Goal: Information Seeking & Learning: Compare options

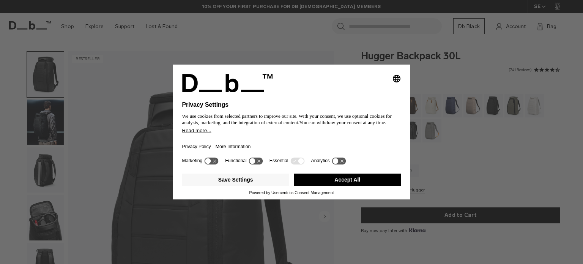
click at [355, 179] on button "Accept All" at bounding box center [347, 180] width 107 height 12
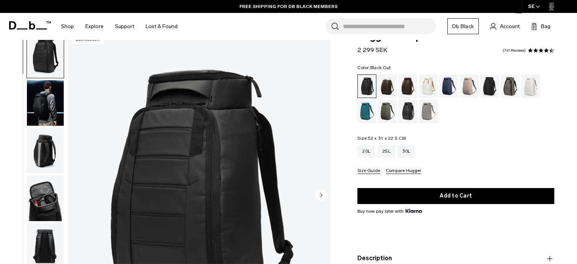
scroll to position [19, 0]
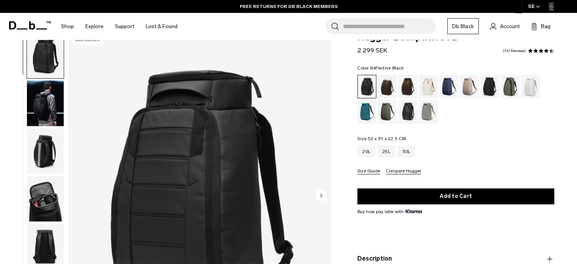
click at [408, 114] on div "Reflective Black" at bounding box center [408, 112] width 19 height 24
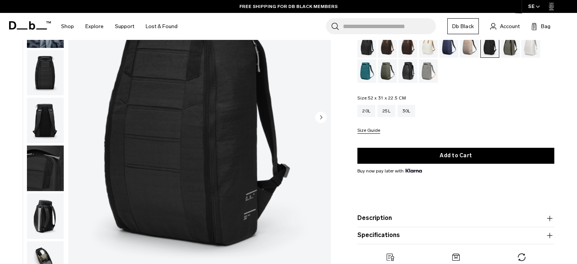
scroll to position [5, 0]
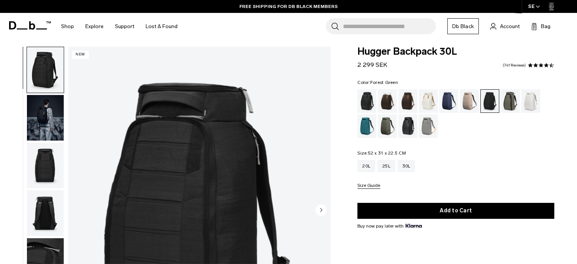
click at [510, 98] on div "Forest Green" at bounding box center [510, 101] width 19 height 24
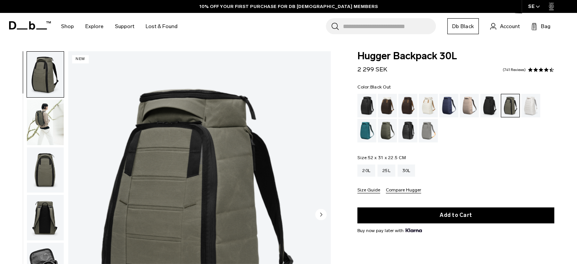
click at [368, 103] on div "Black Out" at bounding box center [367, 106] width 19 height 24
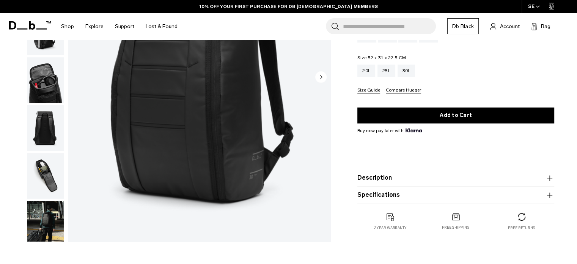
scroll to position [58, 0]
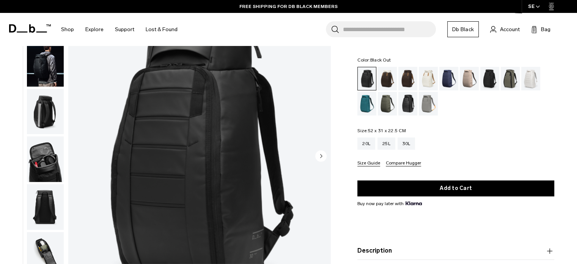
click at [319, 153] on circle "Next slide" at bounding box center [321, 155] width 11 height 11
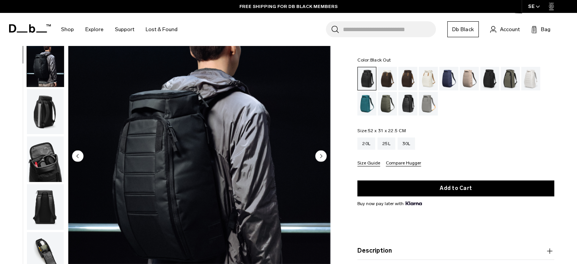
scroll to position [48, 0]
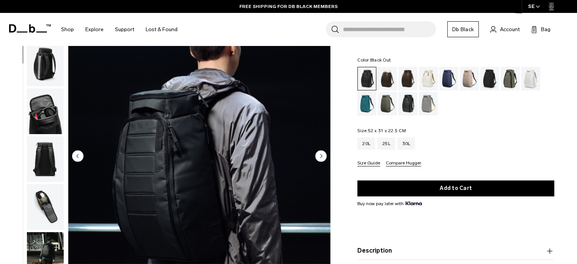
click at [319, 153] on circle "Next slide" at bounding box center [321, 155] width 11 height 11
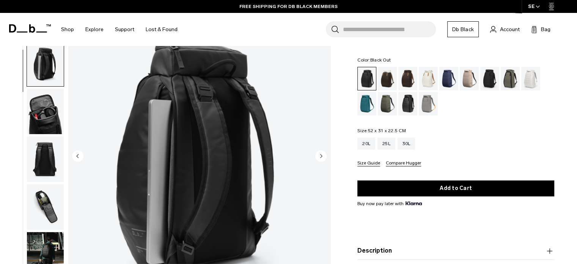
scroll to position [96, 0]
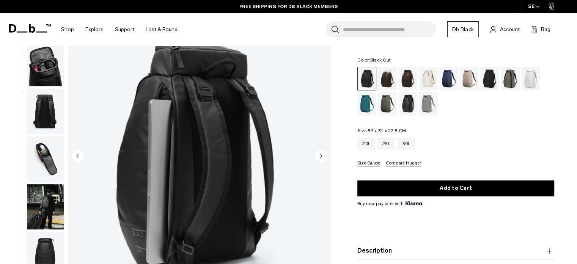
click at [319, 153] on circle "Next slide" at bounding box center [321, 155] width 11 height 11
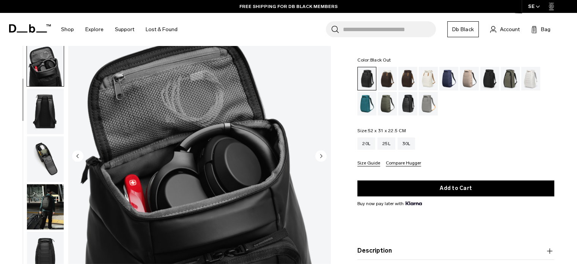
scroll to position [144, 0]
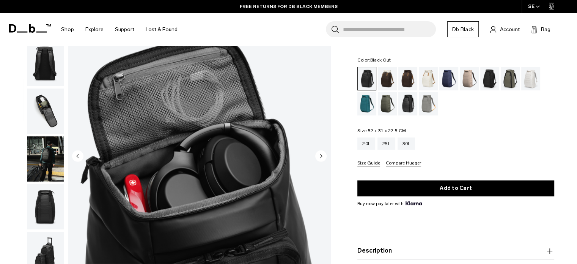
click at [319, 153] on circle "Next slide" at bounding box center [321, 155] width 11 height 11
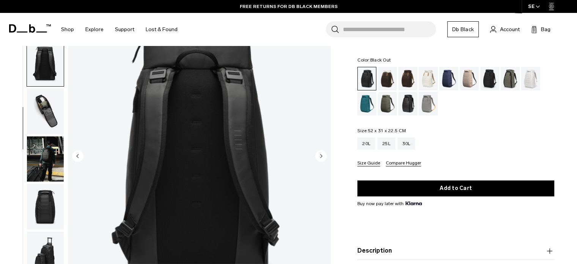
scroll to position [191, 0]
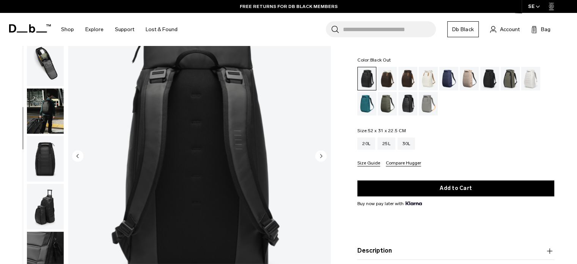
click at [319, 153] on circle "Next slide" at bounding box center [321, 155] width 11 height 11
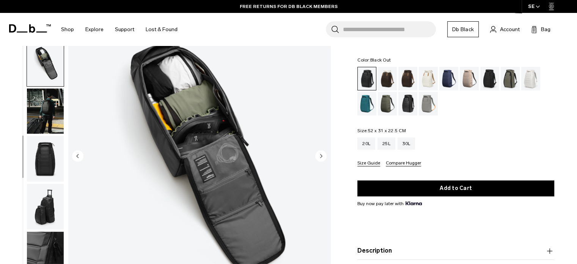
scroll to position [196, 0]
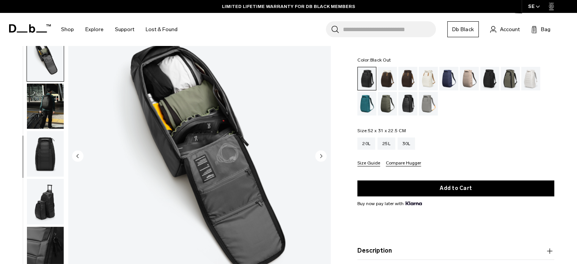
click at [319, 153] on circle "Next slide" at bounding box center [321, 155] width 11 height 11
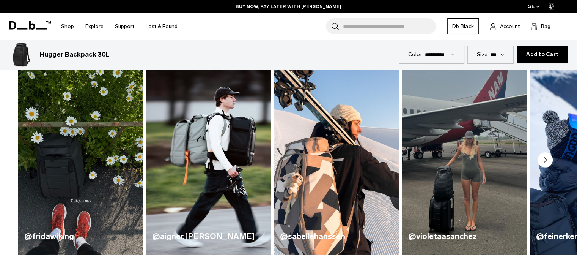
scroll to position [392, 0]
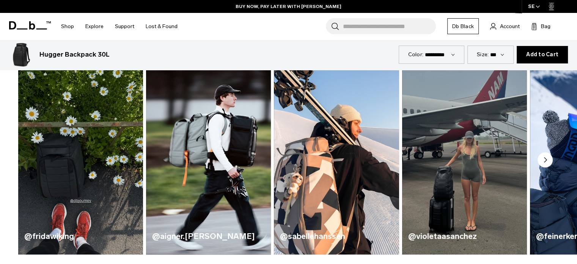
click at [246, 136] on img "2 / 5" at bounding box center [208, 151] width 129 height 212
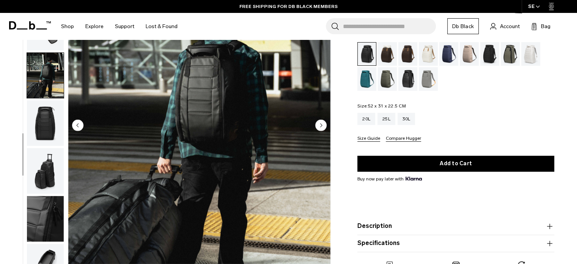
scroll to position [0, 0]
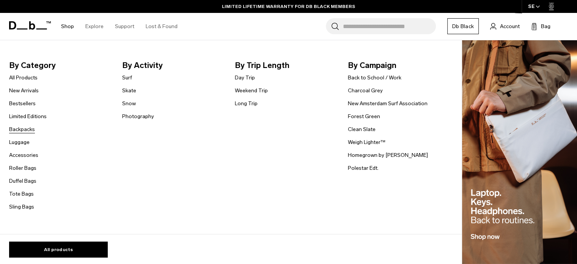
click at [16, 129] on link "Backpacks" at bounding box center [22, 129] width 26 height 8
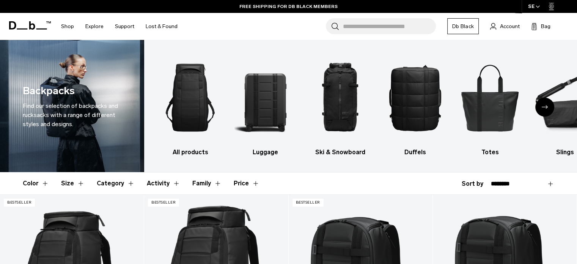
click at [66, 185] on button "Size" at bounding box center [73, 183] width 24 height 22
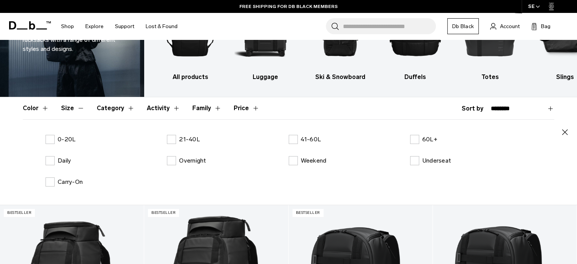
scroll to position [76, 0]
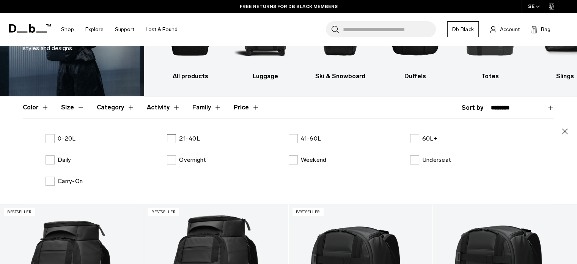
click at [171, 139] on label "21-40L" at bounding box center [183, 138] width 33 height 9
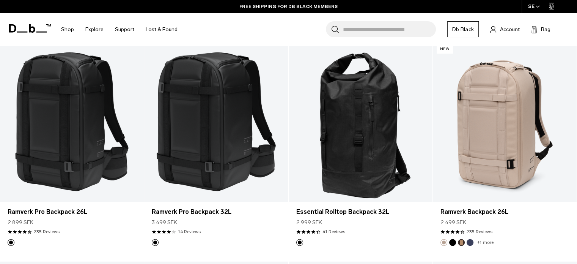
scroll to position [925, 0]
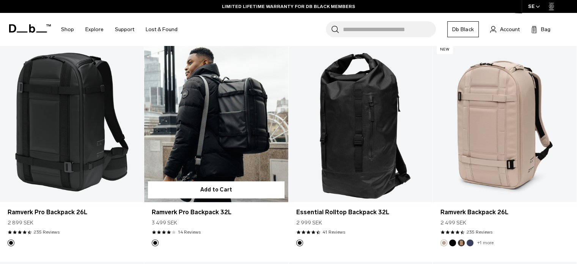
click at [208, 139] on link "Ramverk Pro Backpack 32L" at bounding box center [216, 122] width 144 height 160
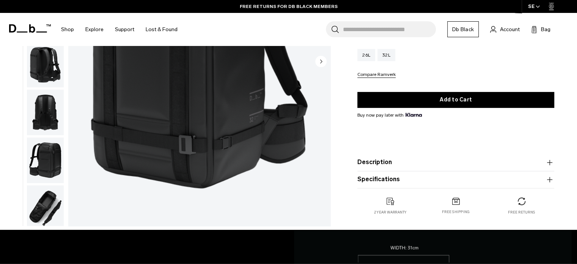
scroll to position [153, 0]
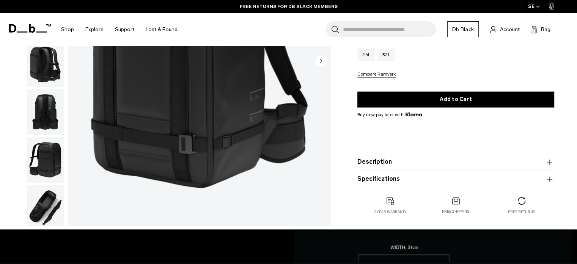
click at [36, 199] on img "button" at bounding box center [45, 208] width 37 height 46
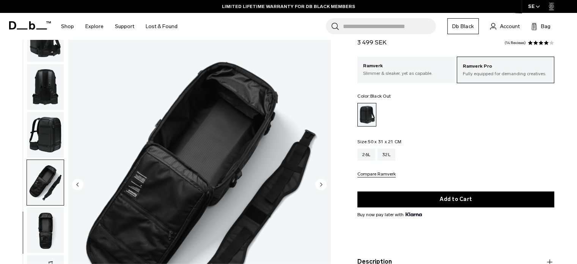
scroll to position [21, 0]
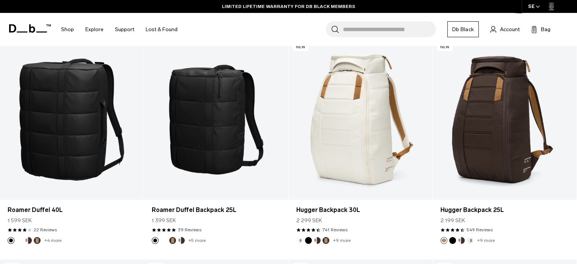
scroll to position [1944, 0]
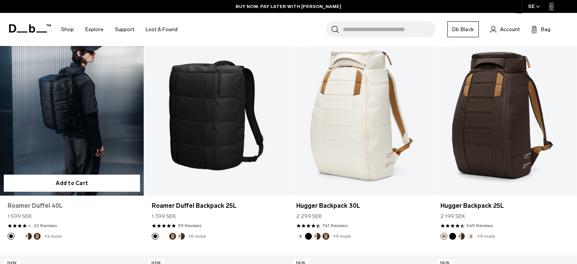
click at [22, 206] on link "Roamer Duffel 40L" at bounding box center [72, 205] width 129 height 9
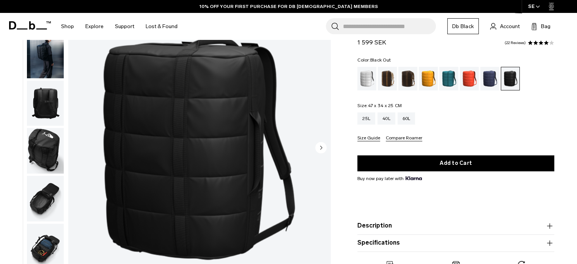
scroll to position [67, 0]
click at [40, 202] on img "button" at bounding box center [45, 199] width 37 height 46
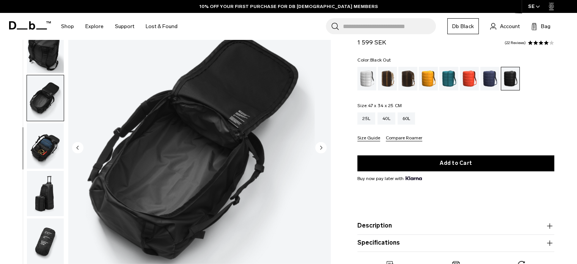
scroll to position [0, 0]
click at [41, 144] on img "button" at bounding box center [45, 146] width 37 height 46
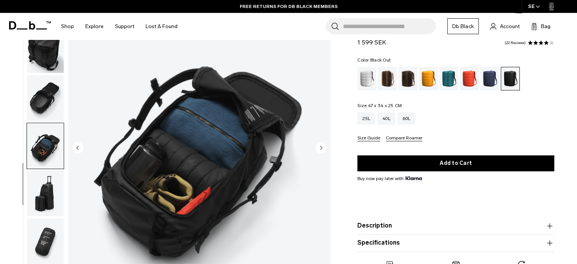
click at [43, 190] on img "button" at bounding box center [45, 194] width 37 height 46
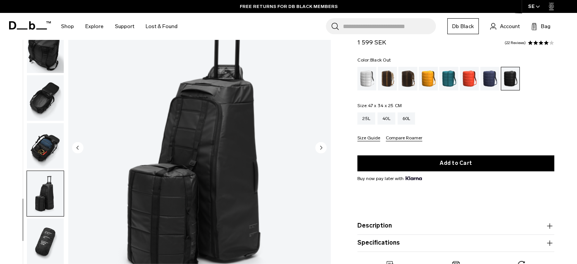
scroll to position [126, 0]
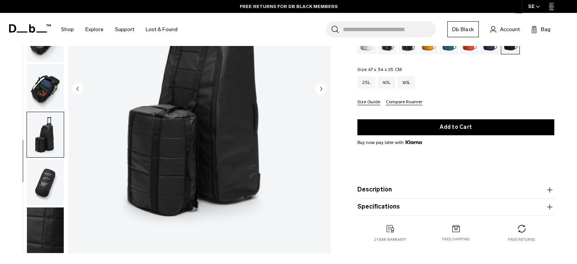
click at [43, 190] on img "button" at bounding box center [45, 182] width 37 height 46
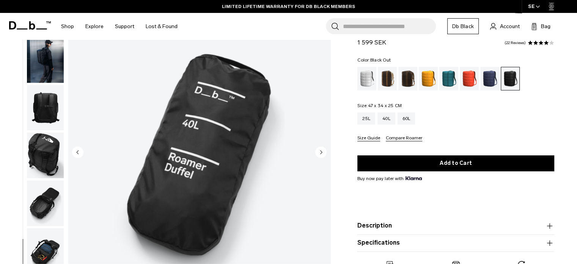
scroll to position [62, 0]
click at [41, 144] on img "button" at bounding box center [45, 156] width 37 height 46
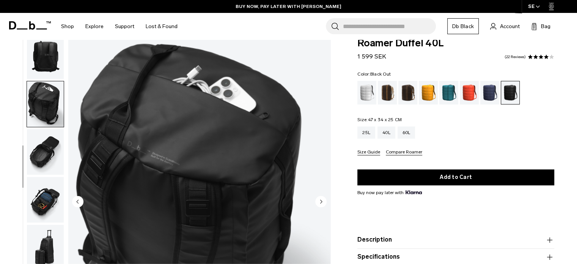
scroll to position [13, 0]
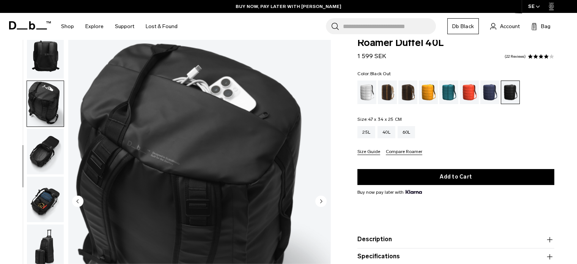
click at [46, 58] on img "button" at bounding box center [45, 56] width 37 height 46
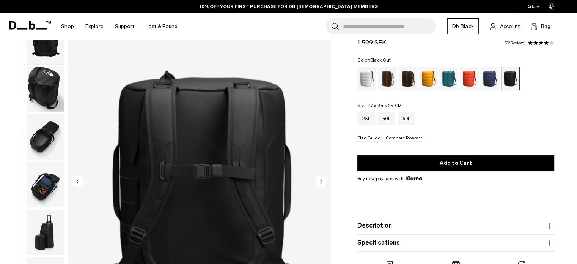
scroll to position [0, 0]
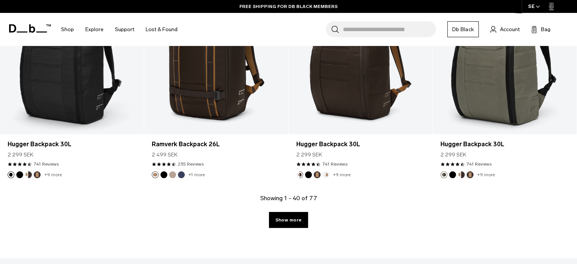
scroll to position [2224, 0]
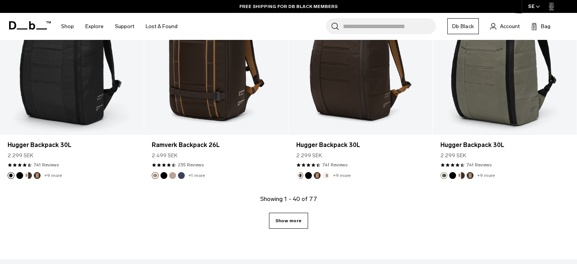
click at [287, 221] on link "Show more" at bounding box center [288, 221] width 39 height 16
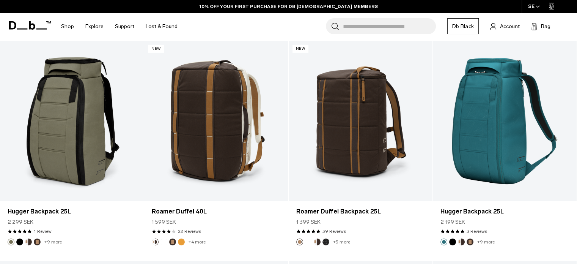
scroll to position [2596, 0]
